Goal: Task Accomplishment & Management: Complete application form

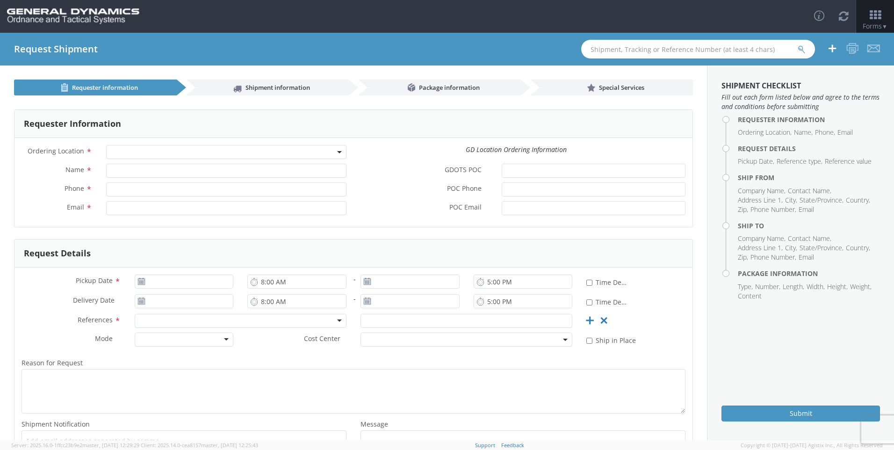
click at [633, 11] on div "Toggle navigation Forms ▼ Home Shipping Estimator Shipping Request Shipment Tra…" at bounding box center [447, 16] width 894 height 33
click at [305, 149] on span at bounding box center [226, 152] width 240 height 14
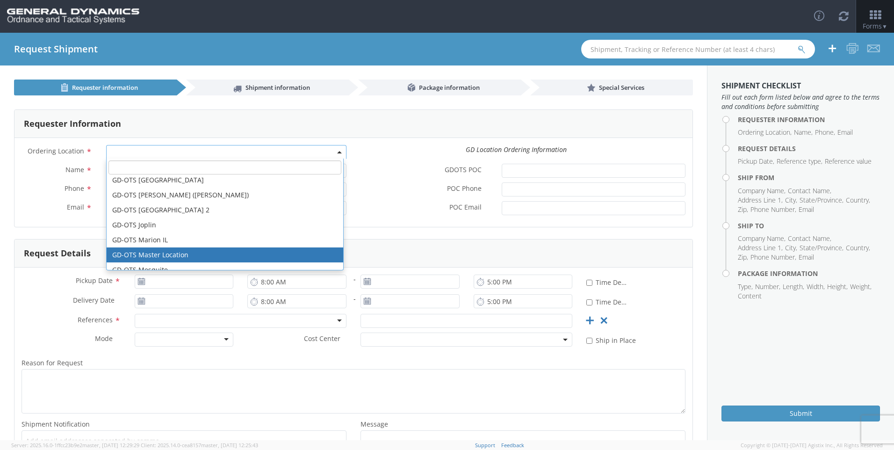
scroll to position [140, 0]
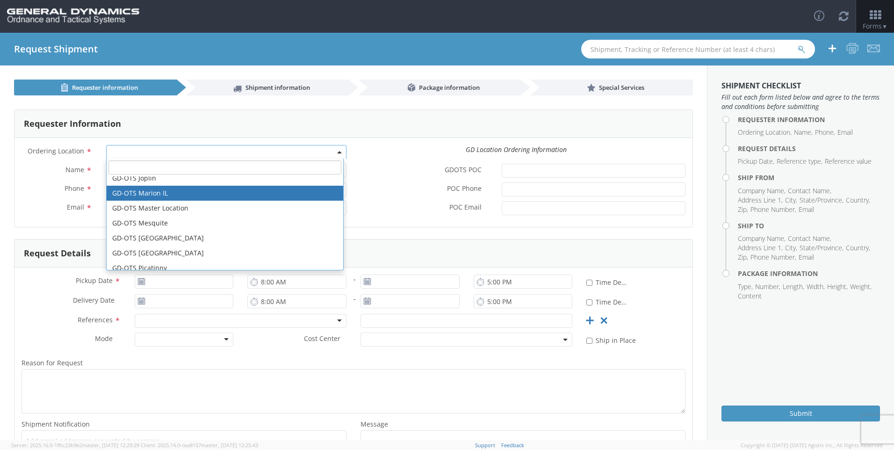
select select "313"
type input "[EMAIL_ADDRESS][DOMAIN_NAME]"
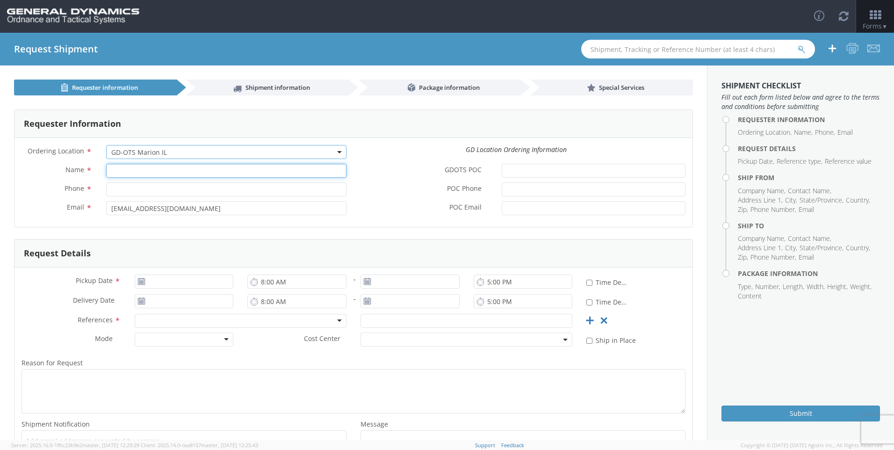
click at [177, 171] on input "Name *" at bounding box center [226, 171] width 240 height 14
type input "[PERSON_NAME]"
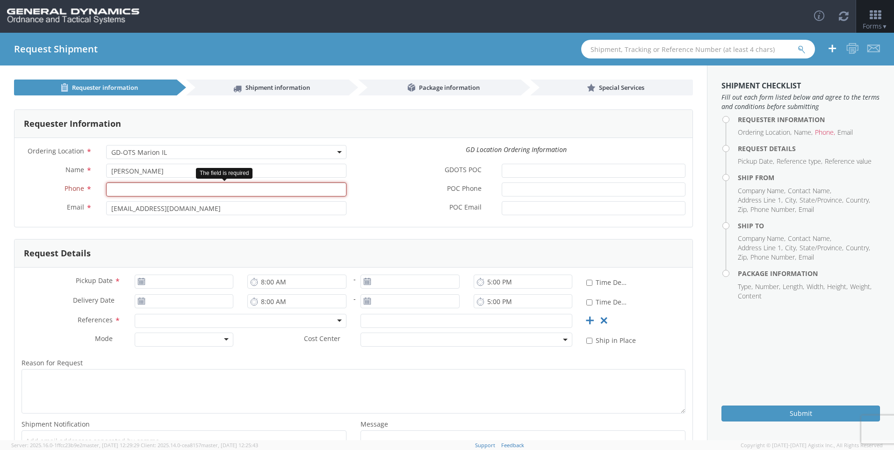
click at [150, 193] on input "Phone *" at bounding box center [226, 189] width 240 height 14
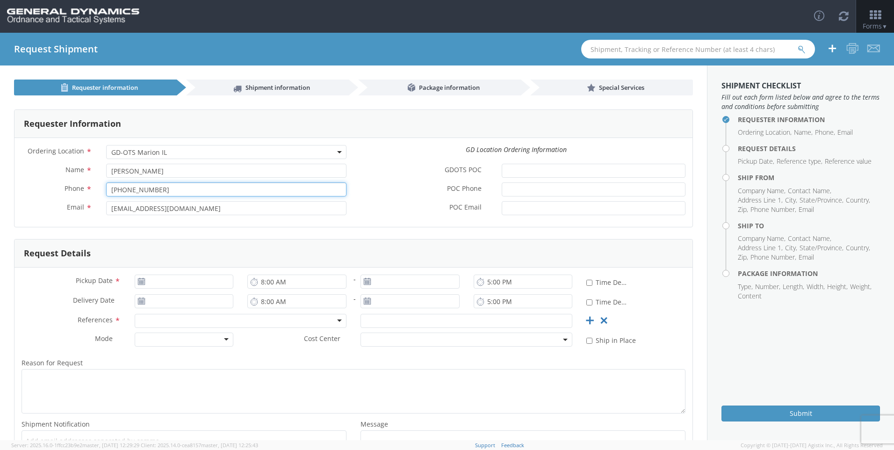
type input "[PHONE_NUMBER]"
click at [622, 169] on input "GDOTS POC *" at bounding box center [594, 171] width 184 height 14
click at [198, 285] on input "[DATE]" at bounding box center [184, 282] width 99 height 14
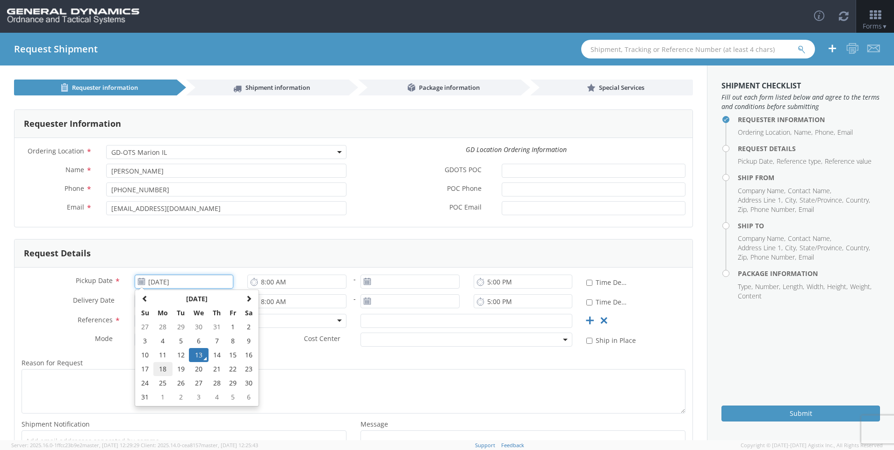
click at [167, 370] on td "18" at bounding box center [163, 369] width 20 height 14
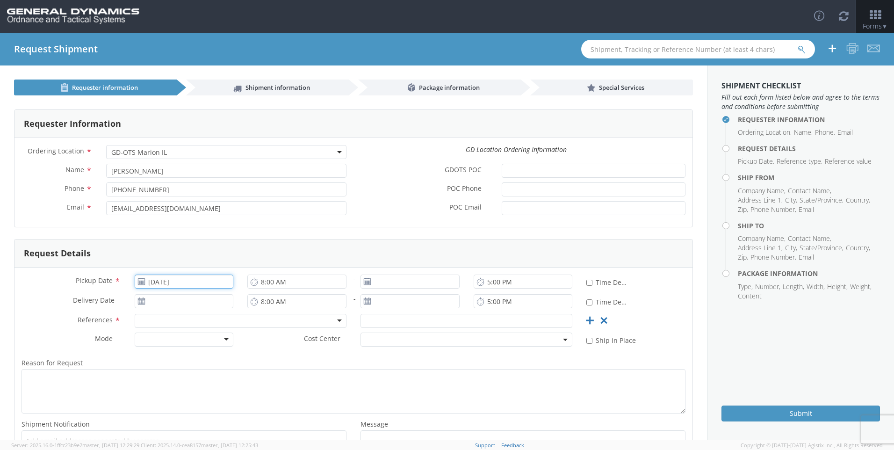
click at [195, 282] on input "[DATE]" at bounding box center [184, 282] width 99 height 14
click at [182, 369] on td "19" at bounding box center [181, 369] width 16 height 14
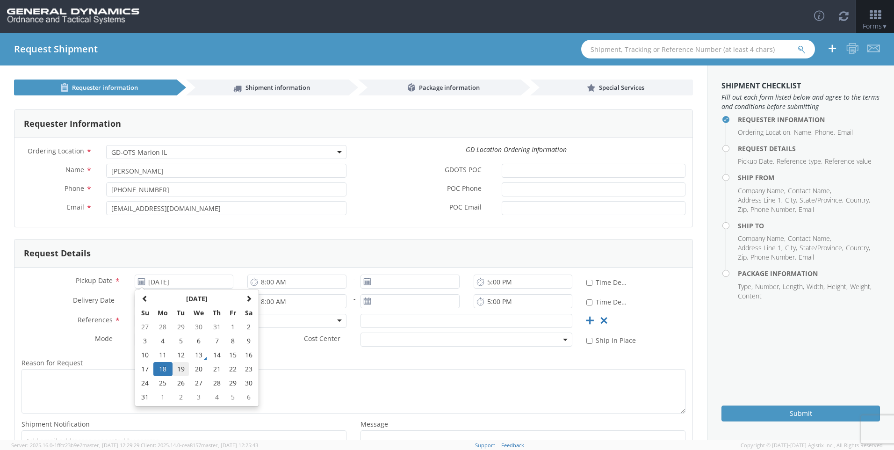
type input "[DATE]"
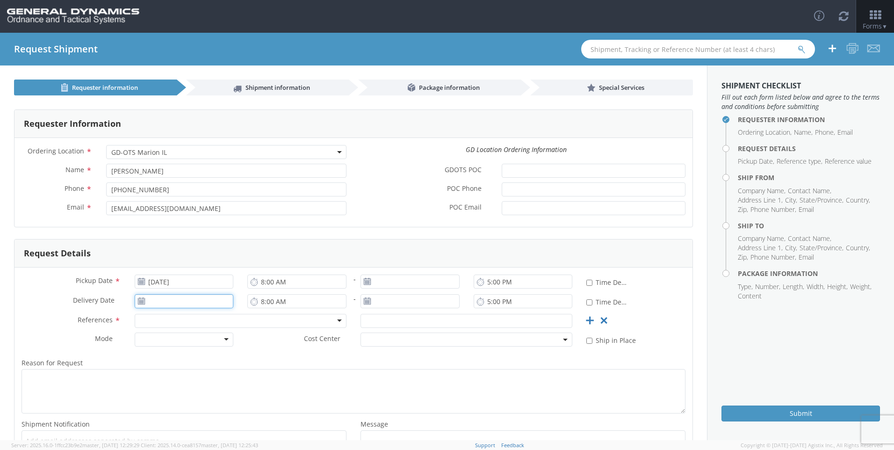
type input "[DATE]"
click at [191, 300] on input "[DATE]" at bounding box center [184, 301] width 99 height 14
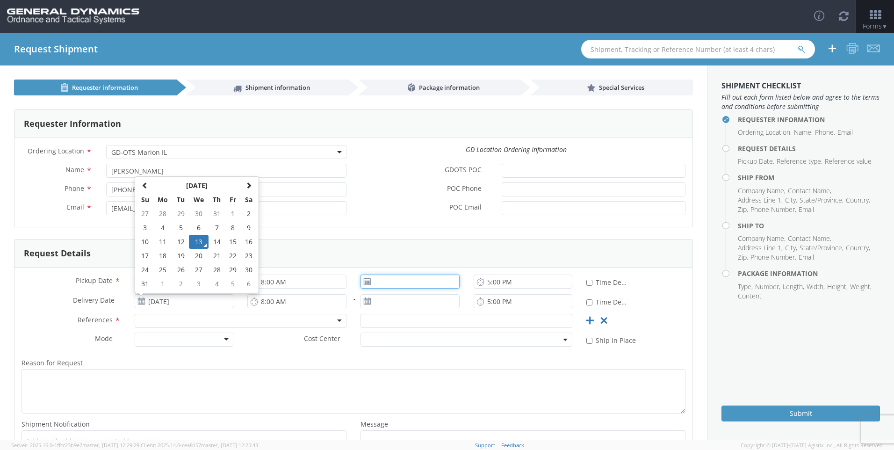
type input "[DATE]"
click at [396, 279] on input "[DATE]" at bounding box center [410, 282] width 99 height 14
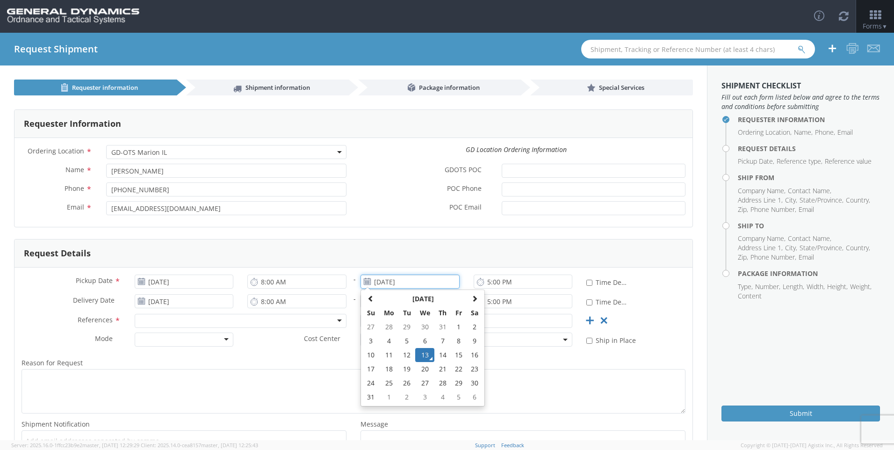
drag, startPoint x: 416, startPoint y: 280, endPoint x: 351, endPoint y: 283, distance: 64.6
click at [354, 283] on div "[DATE] [DATE] Su Mo Tu We Th Fr Sa 27 28 29 30 31 1 2 3 4 5 6 7 8 9 10 11 12 13…" at bounding box center [410, 282] width 113 height 14
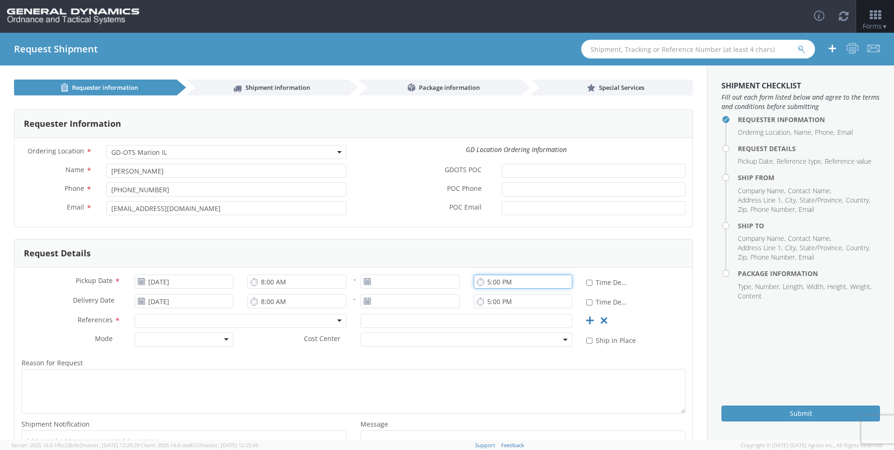
click at [484, 283] on input "5:00 PM" at bounding box center [523, 282] width 99 height 14
type input "4:00 PM"
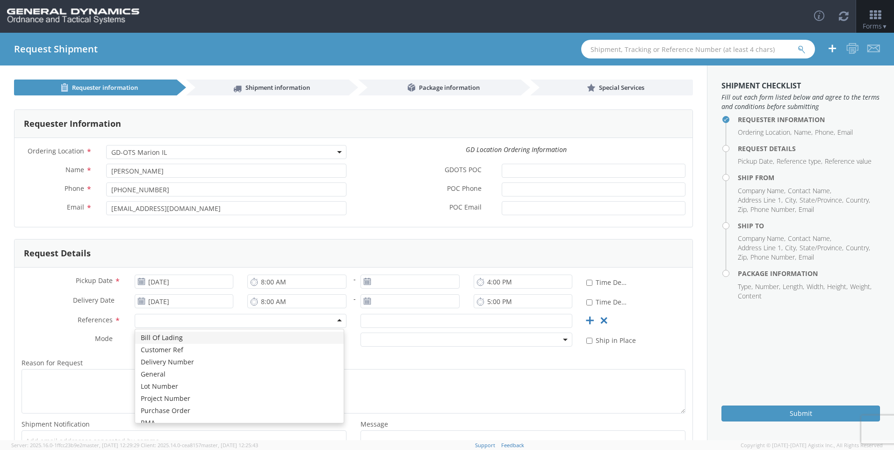
click at [211, 323] on div at bounding box center [241, 321] width 212 height 14
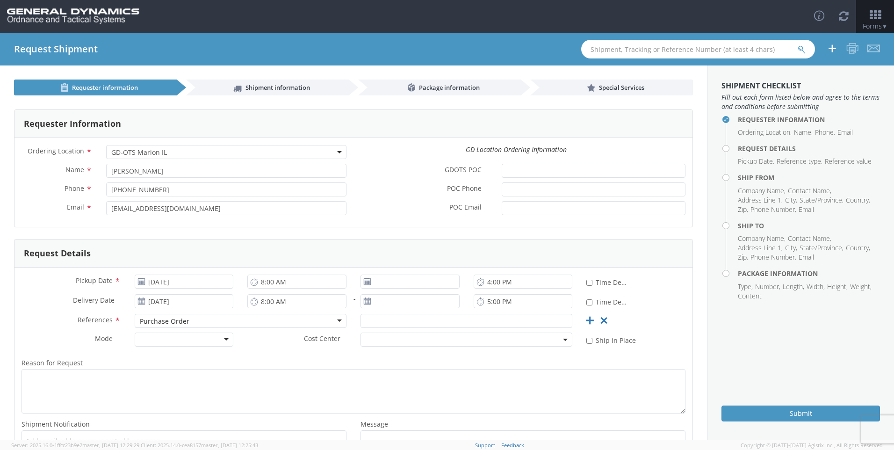
scroll to position [0, 0]
click at [364, 320] on input "text" at bounding box center [467, 321] width 212 height 14
click at [392, 321] on input "text" at bounding box center [467, 321] width 212 height 14
type input "87171"
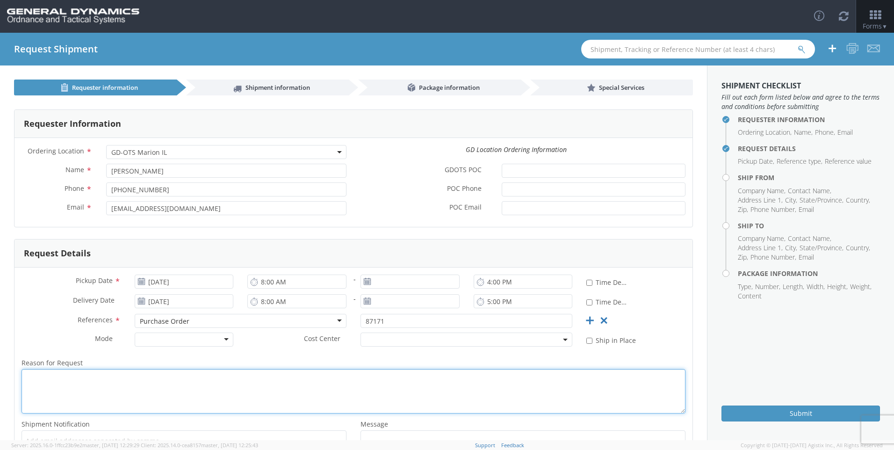
click at [211, 385] on textarea "Reason for Request *" at bounding box center [354, 391] width 664 height 44
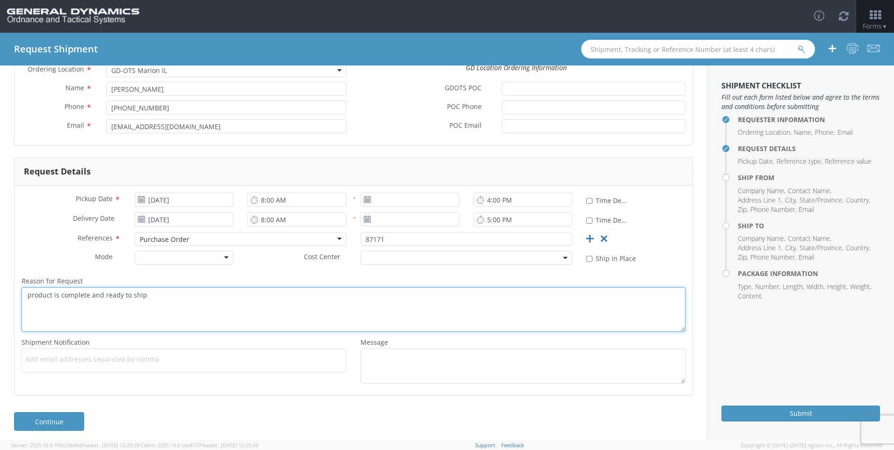
scroll to position [87, 0]
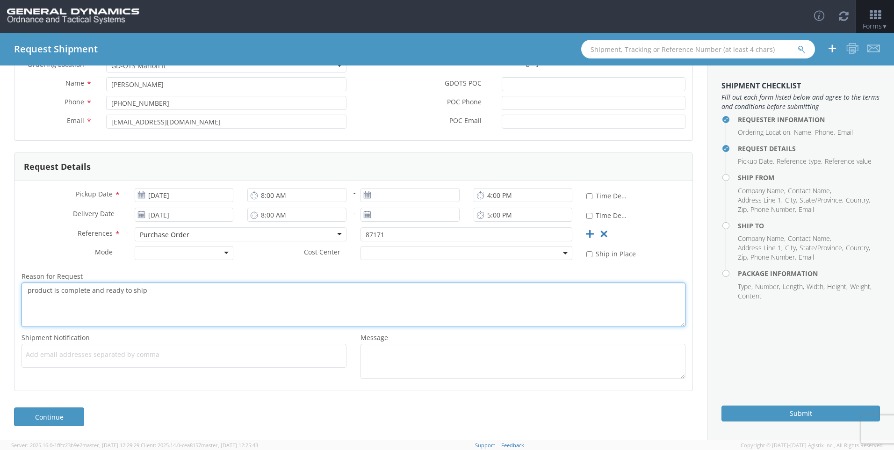
type textarea "product is complete and ready to ship"
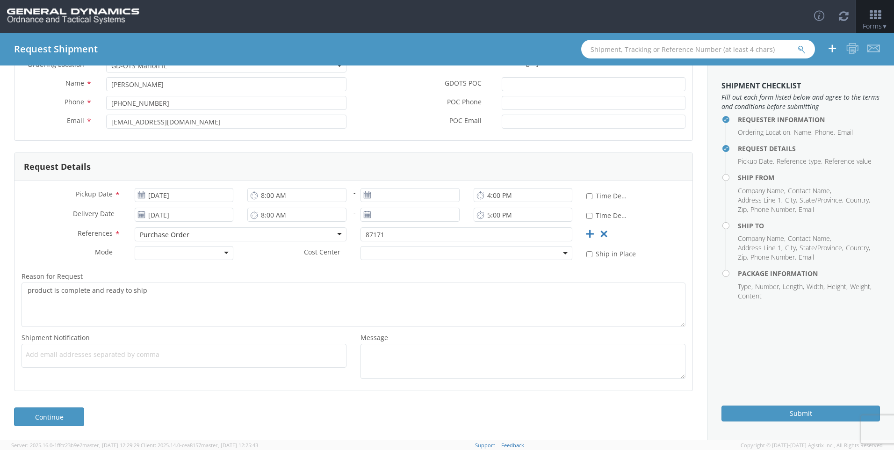
click at [212, 358] on span "Add email addresses separated by comma" at bounding box center [184, 354] width 317 height 9
type input "[PERSON_NAME][EMAIL_ADDRESS][PERSON_NAME][DOMAIN_NAME]"
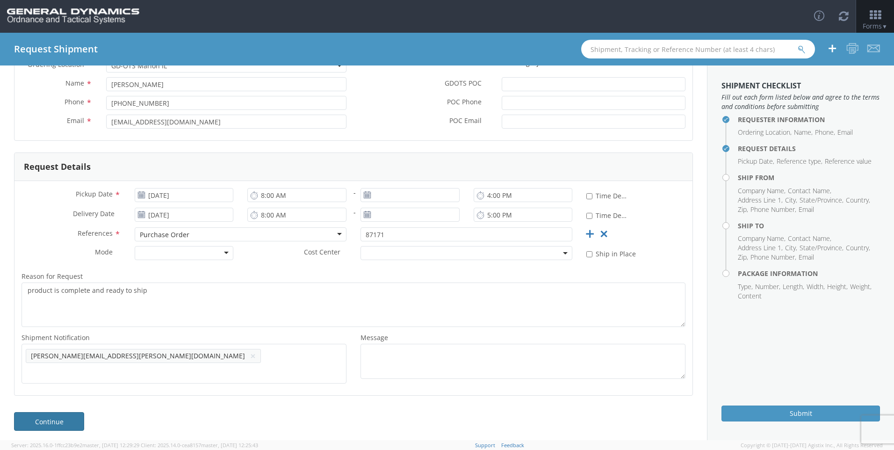
click at [62, 415] on link "Continue" at bounding box center [49, 421] width 70 height 19
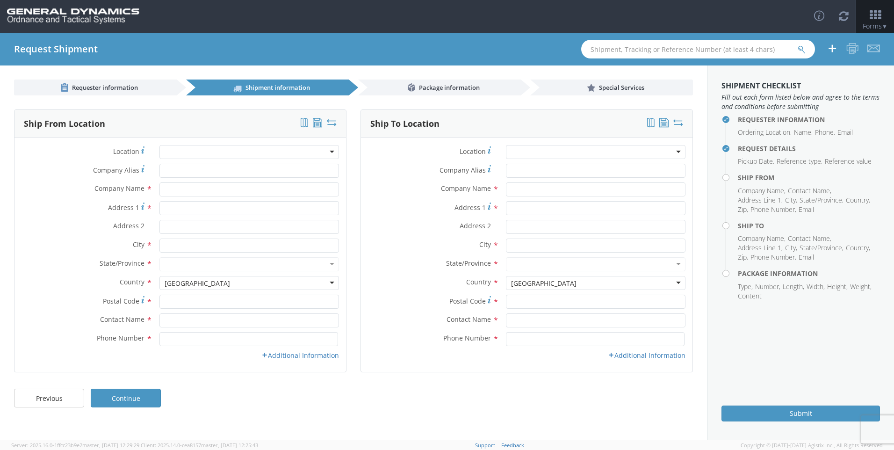
scroll to position [0, 0]
click at [258, 186] on input "text" at bounding box center [250, 189] width 180 height 14
type input "Tech Ord A Division of AMTEC Corporation"
type input "[STREET_ADDRESS]"
type input "Clear [GEOGRAPHIC_DATA]"
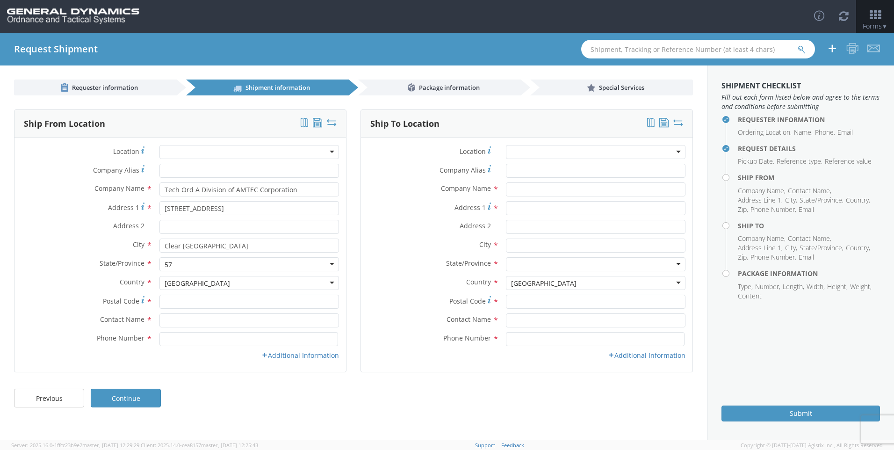
type input "5"
type input "s"
click at [231, 246] on input "Clear [GEOGRAPHIC_DATA]" at bounding box center [250, 246] width 180 height 14
type input "Clear Lake"
click at [215, 298] on input "Postal Code *" at bounding box center [250, 302] width 180 height 14
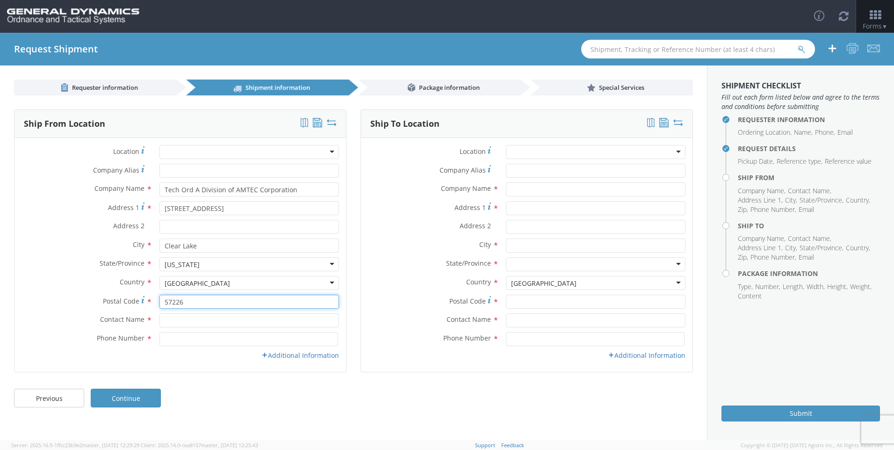
type input "57226"
type input "[PERSON_NAME]"
type input "6058743450"
click at [300, 355] on link "Additional Information" at bounding box center [301, 355] width 78 height 9
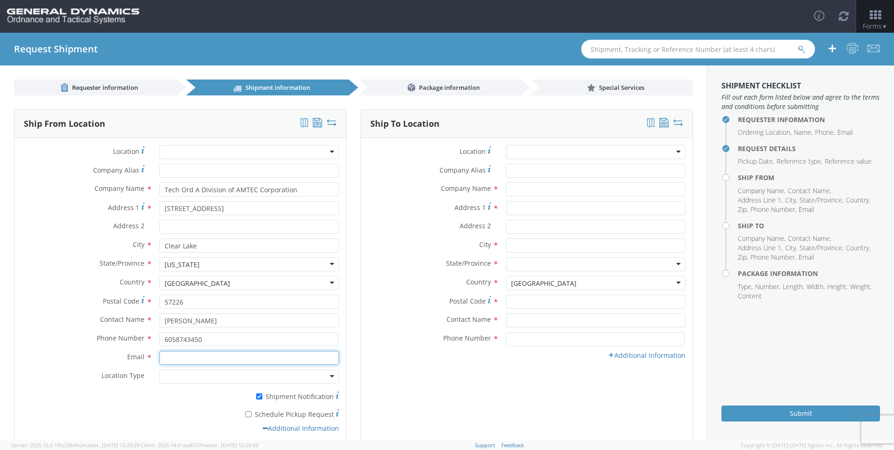
click at [253, 356] on input "Email *" at bounding box center [250, 358] width 180 height 14
type input "[EMAIL_ADDRESS][DOMAIN_NAME]"
click at [643, 359] on link "Additional Information" at bounding box center [647, 355] width 78 height 9
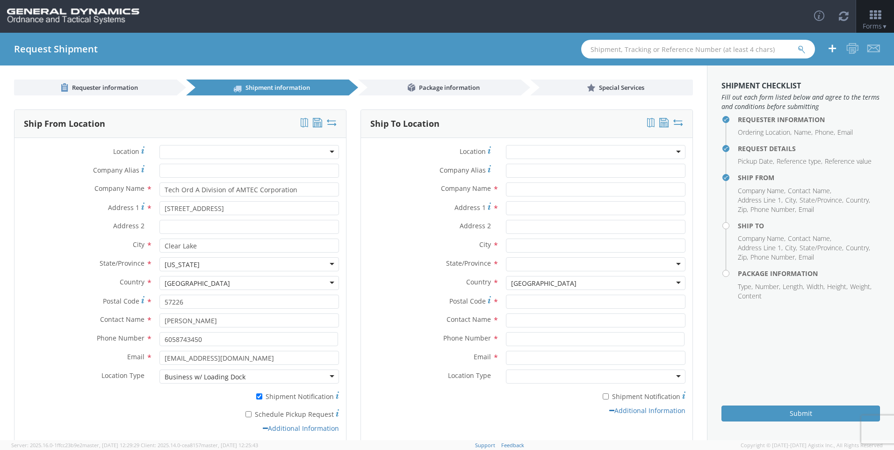
click at [580, 378] on div at bounding box center [596, 377] width 180 height 14
click at [639, 374] on div "Business w/ Loading Dock" at bounding box center [596, 377] width 180 height 14
click at [481, 404] on div "* Shipment Notification" at bounding box center [527, 397] width 332 height 18
click at [532, 360] on input "Email *" at bounding box center [596, 358] width 180 height 14
type input "r"
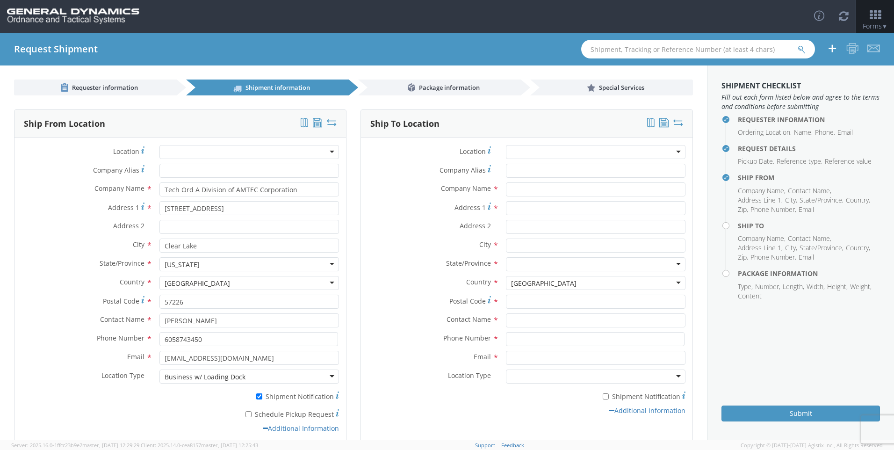
click at [531, 150] on div at bounding box center [596, 152] width 180 height 14
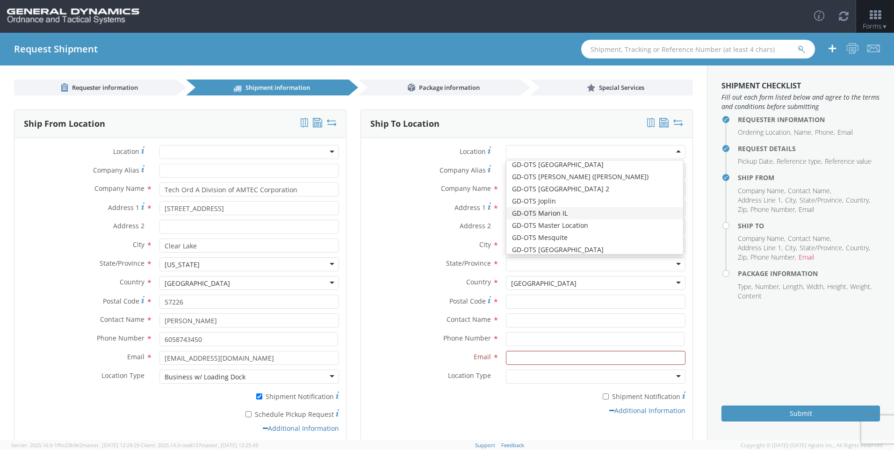
scroll to position [94, 0]
click at [389, 205] on label "Address 1 *" at bounding box center [430, 207] width 138 height 13
click at [506, 205] on input "Address 1 *" at bounding box center [596, 208] width 180 height 14
